Goal: Contribute content

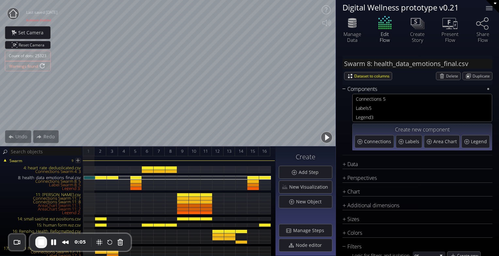
type input "Image 1: MindWise Logo Dark background no aaa"
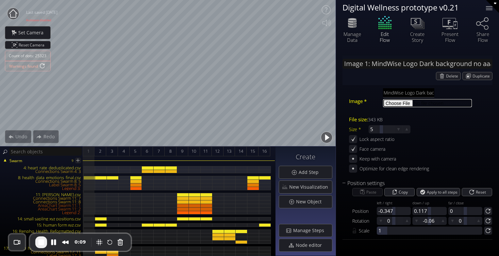
click at [396, 103] on input "file" at bounding box center [427, 103] width 89 height 8
type input "C:\fakepath\MindWise Logo Dark background no aaa.png"
type input "Image 2: Logo white transparent 1024"
type input "Logo white transparent 1024.png"
click at [396, 105] on input "file" at bounding box center [427, 103] width 89 height 8
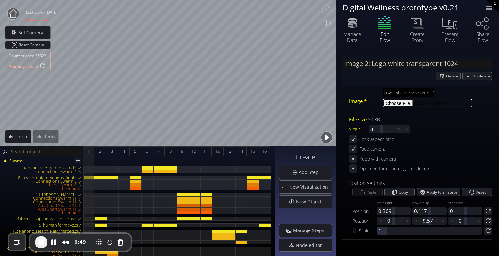
type input "C:\fakepath\Logo white transparent 1024.png"
click at [42, 244] on span "End Recording" at bounding box center [41, 242] width 8 height 8
